Goal: Task Accomplishment & Management: Manage account settings

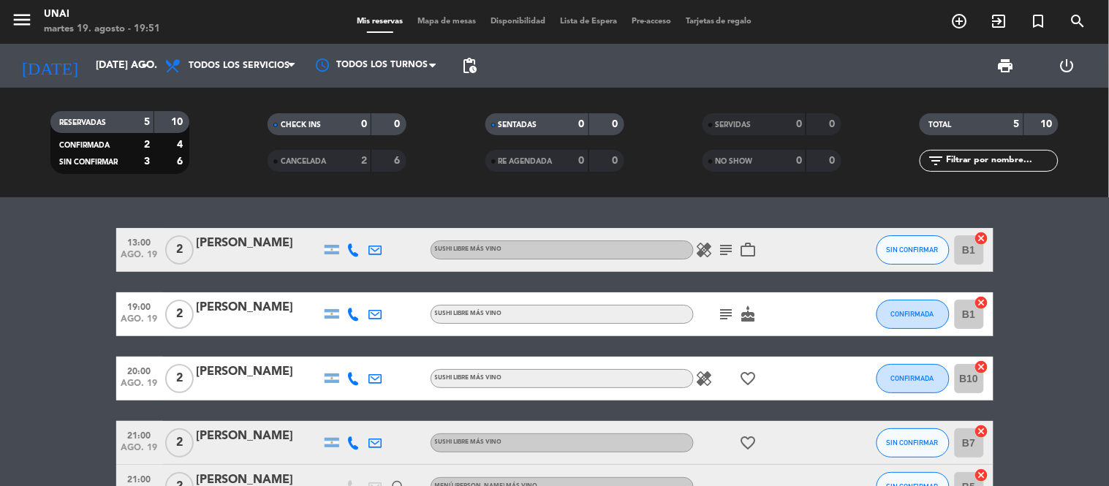
scroll to position [81, 0]
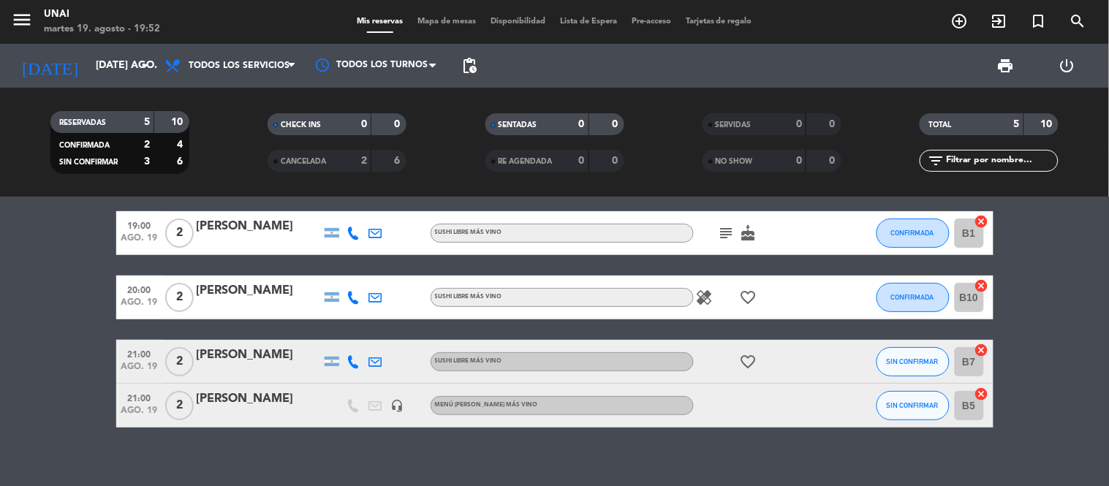
click at [744, 358] on icon "favorite_border" at bounding box center [749, 362] width 18 height 18
click at [744, 355] on icon "favorite_border" at bounding box center [749, 362] width 18 height 18
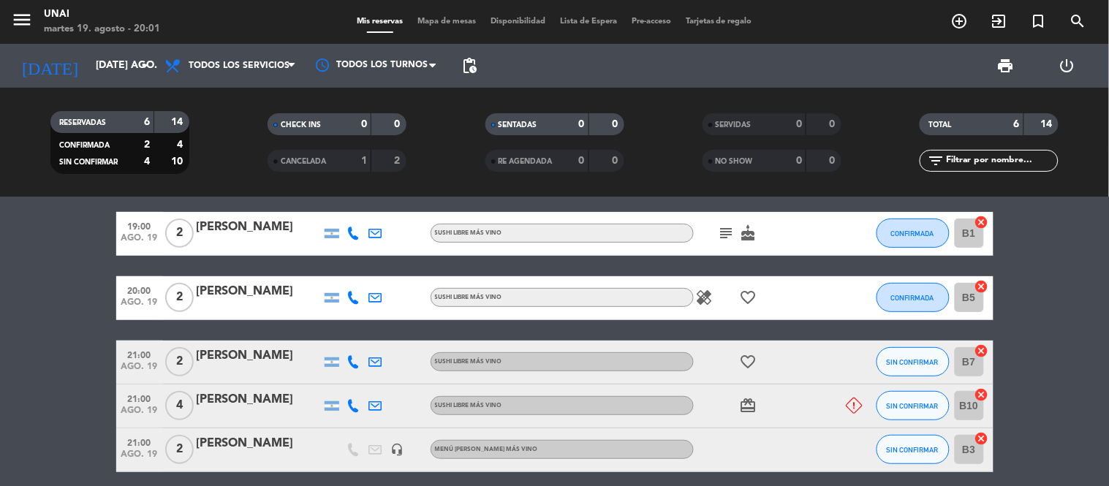
click at [858, 402] on icon at bounding box center [855, 406] width 16 height 16
click at [978, 396] on icon "cancel" at bounding box center [982, 395] width 15 height 15
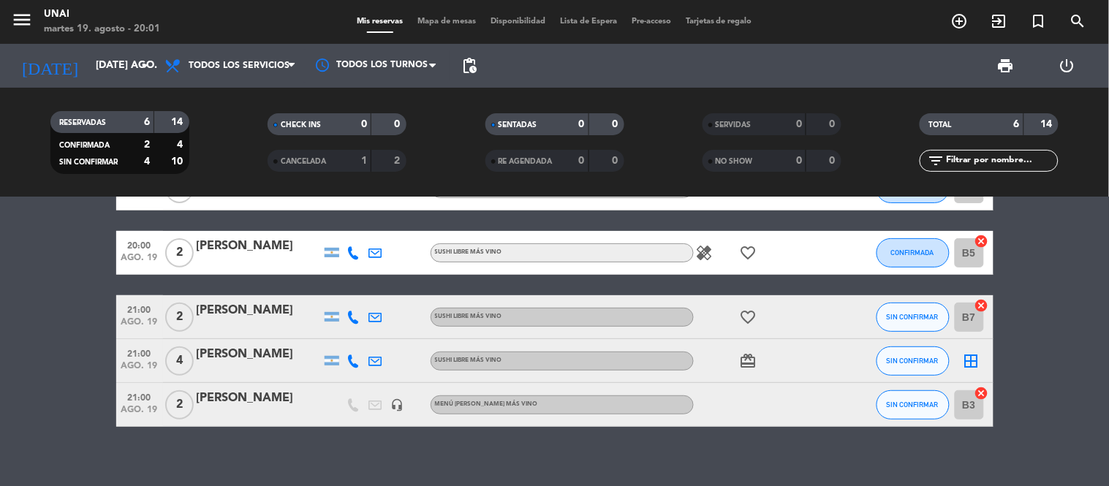
scroll to position [139, 0]
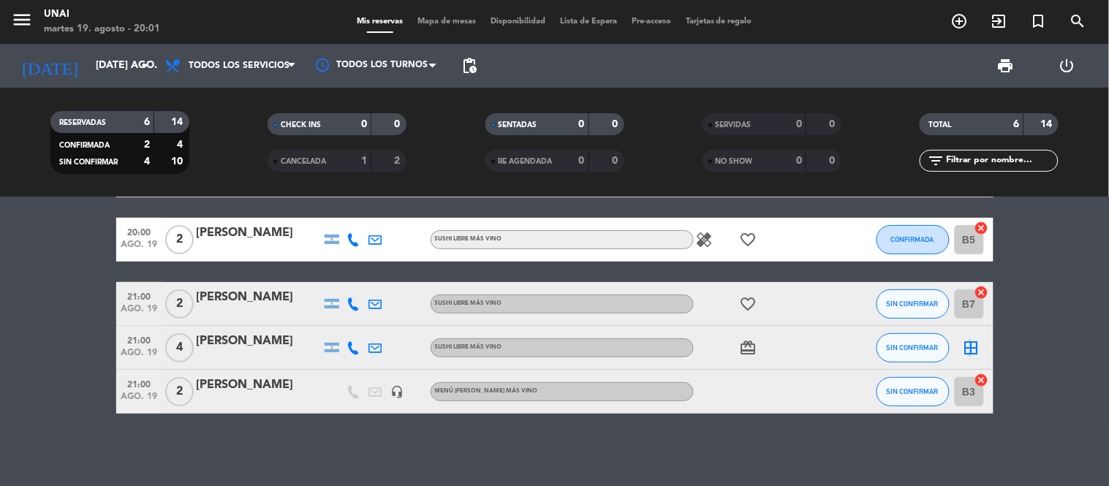
click at [969, 346] on icon "border_all" at bounding box center [972, 348] width 18 height 18
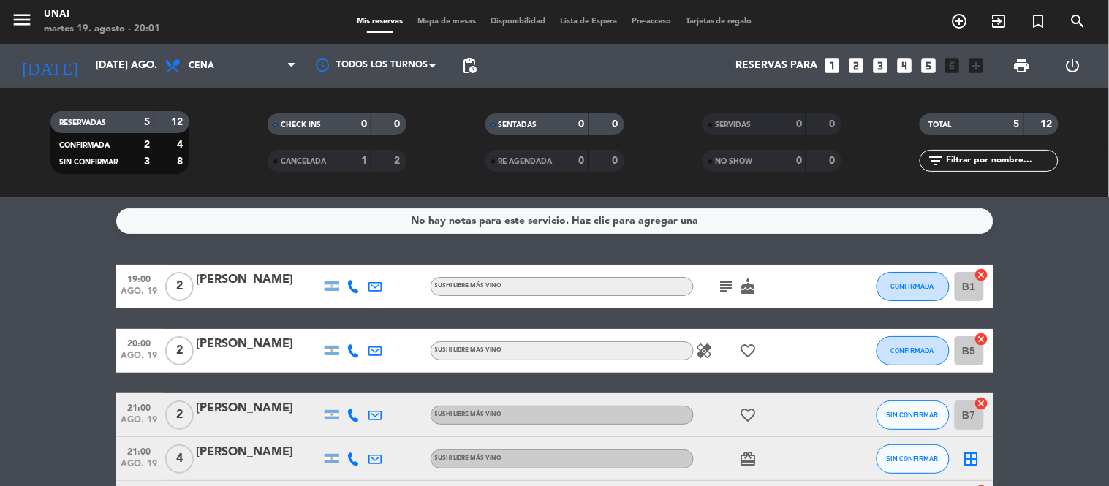
scroll to position [111, 0]
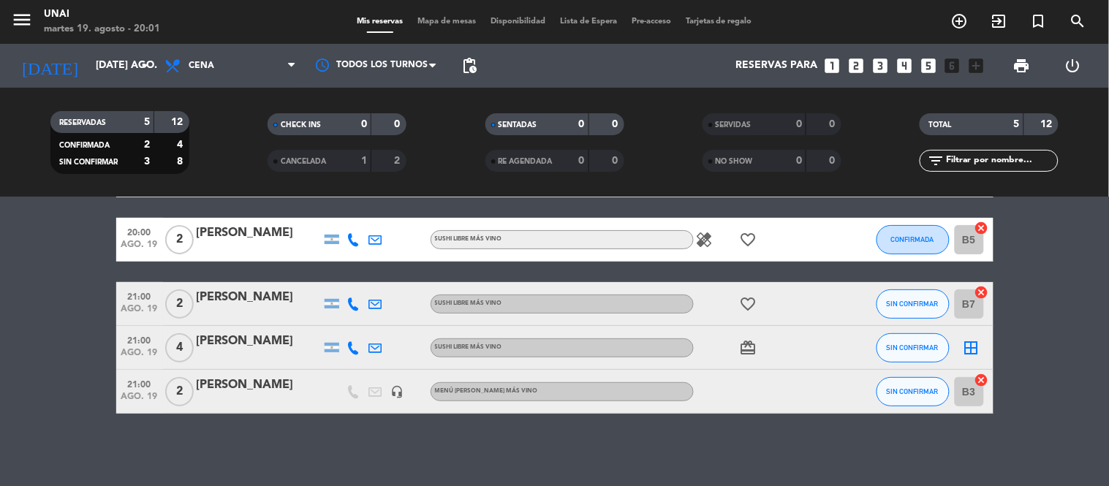
drag, startPoint x: 234, startPoint y: 335, endPoint x: 241, endPoint y: 344, distance: 11.4
click at [241, 344] on div "[PERSON_NAME]" at bounding box center [259, 341] width 124 height 19
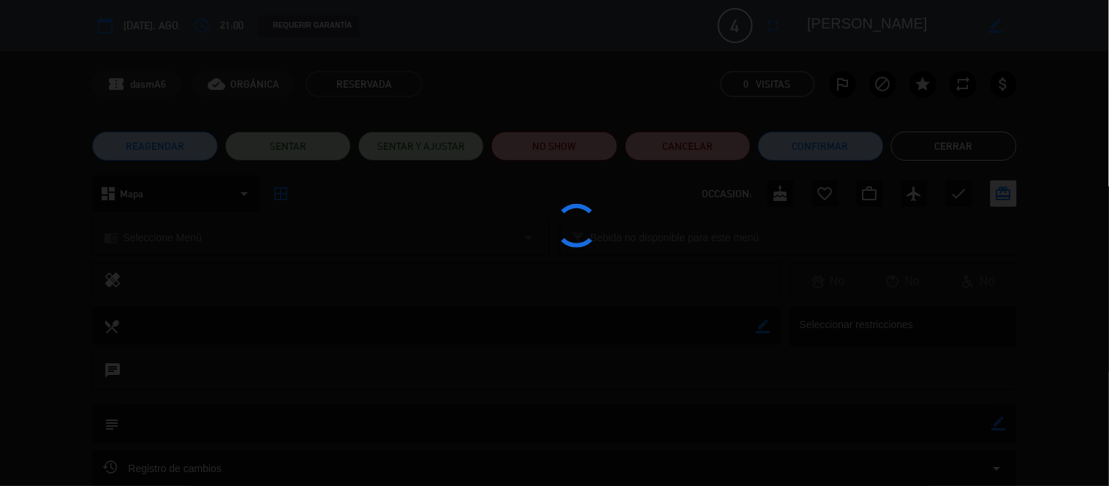
click at [241, 344] on div at bounding box center [554, 243] width 1109 height 486
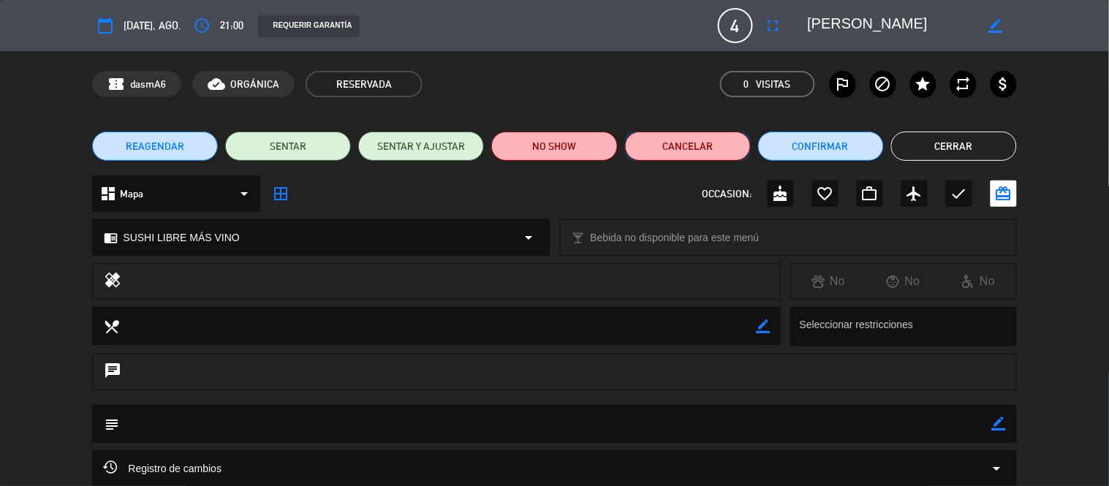
click at [697, 144] on button "Cancelar" at bounding box center [688, 146] width 126 height 29
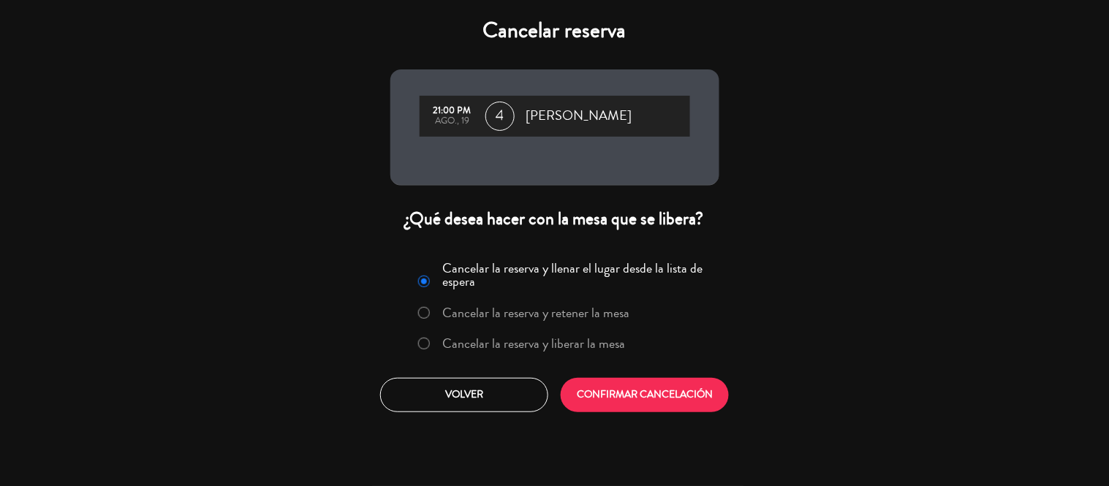
click at [425, 340] on input "Cancelar la reserva y liberar la mesa" at bounding box center [423, 343] width 10 height 10
radio input "true"
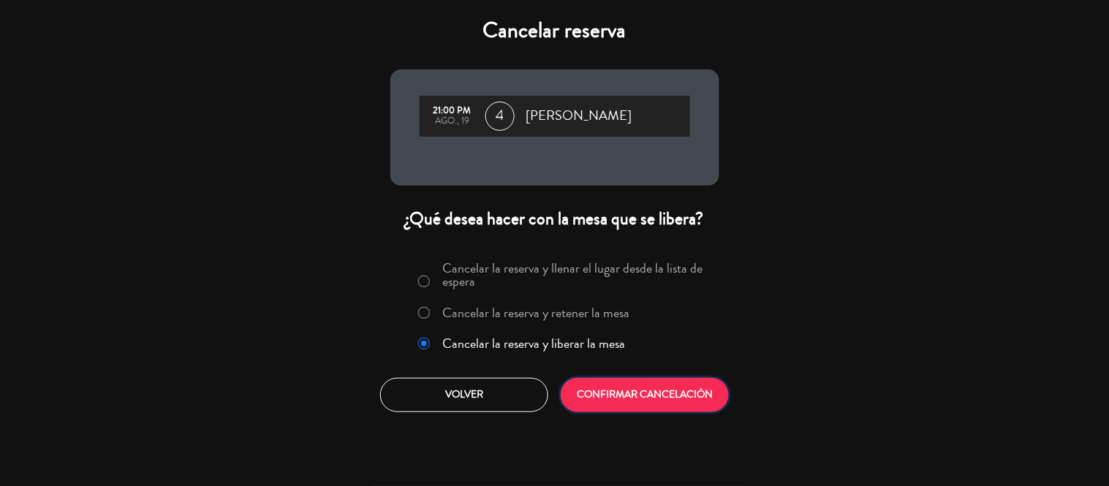
click at [605, 401] on button "CONFIRMAR CANCELACIÓN" at bounding box center [645, 395] width 168 height 34
